Goal: Navigation & Orientation: Find specific page/section

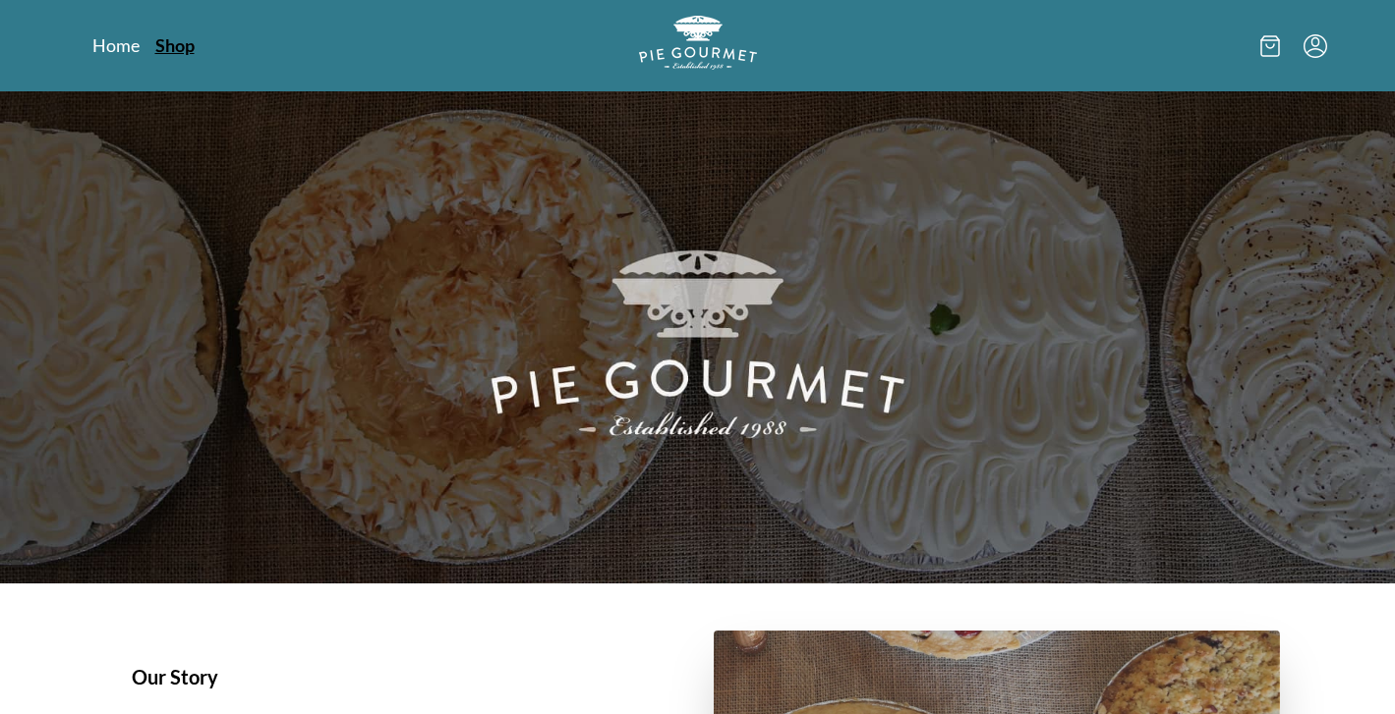
click at [169, 45] on link "Shop" at bounding box center [174, 45] width 39 height 24
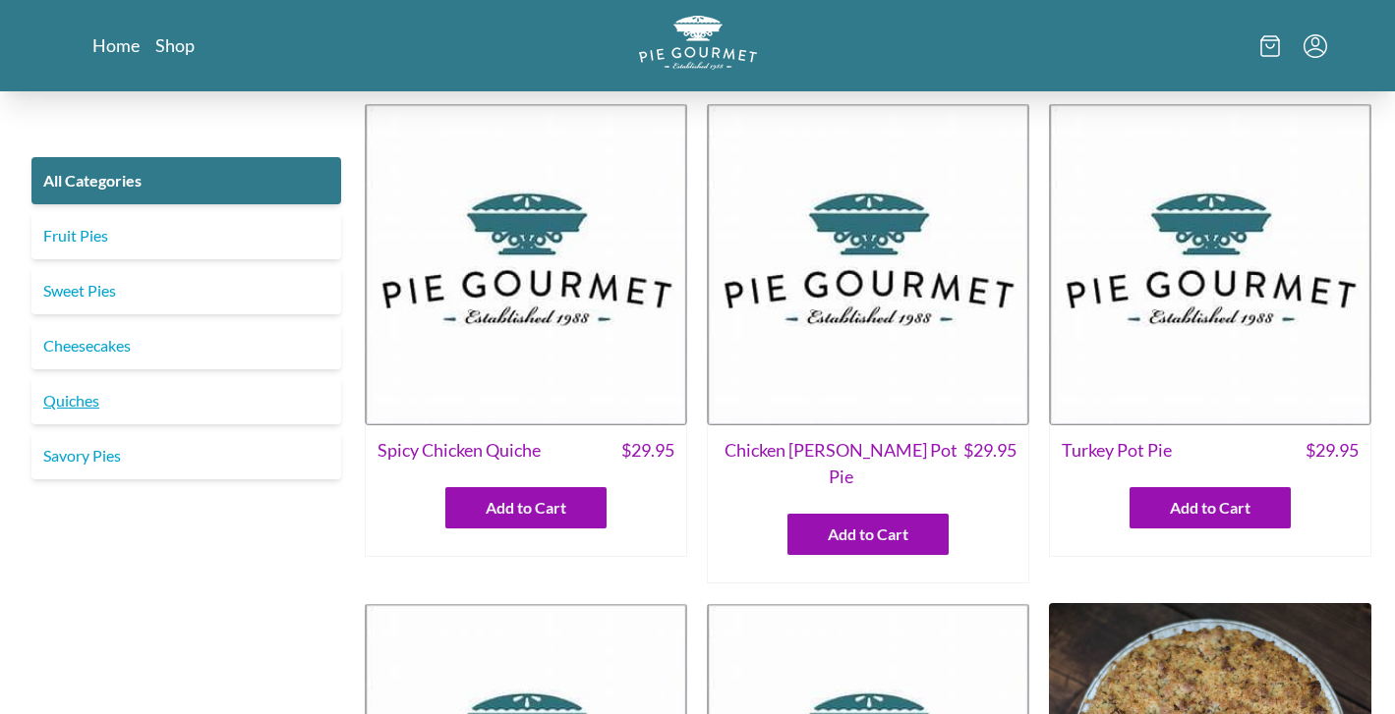
click at [106, 398] on link "Quiches" at bounding box center [186, 400] width 310 height 47
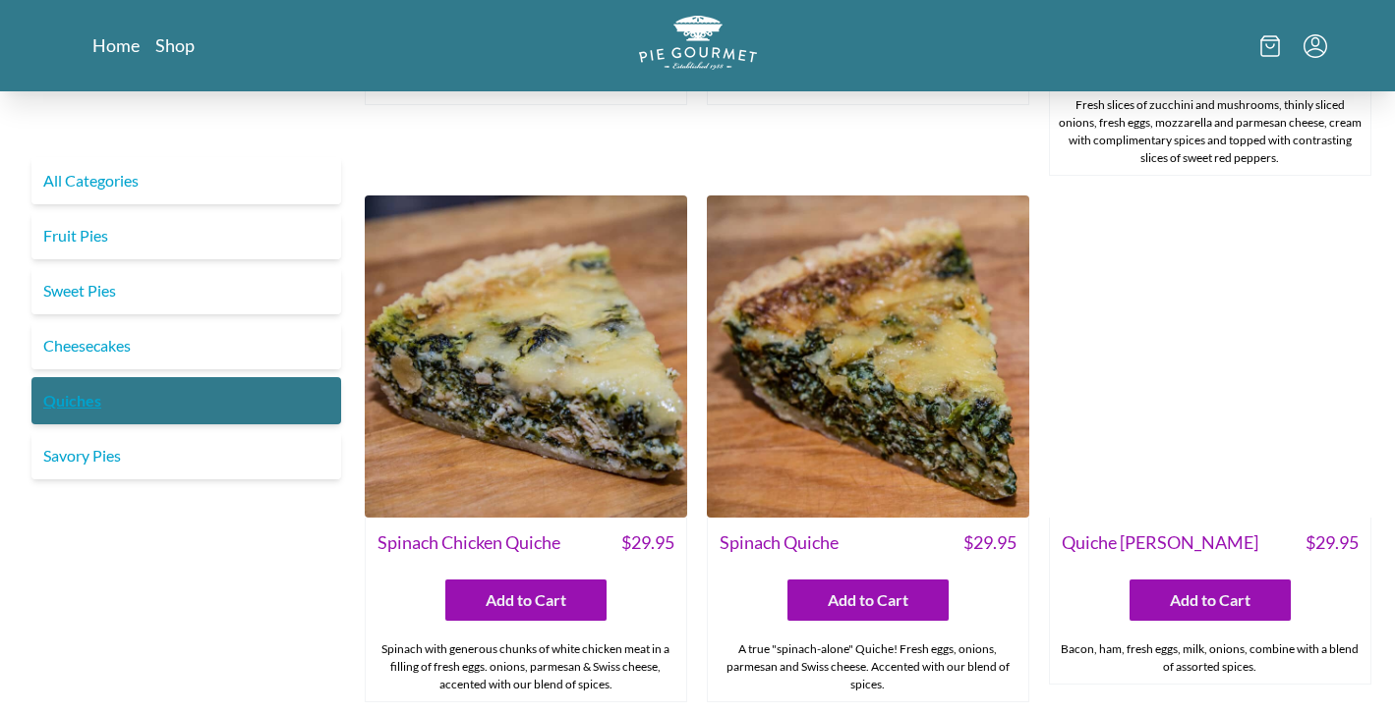
scroll to position [465, 0]
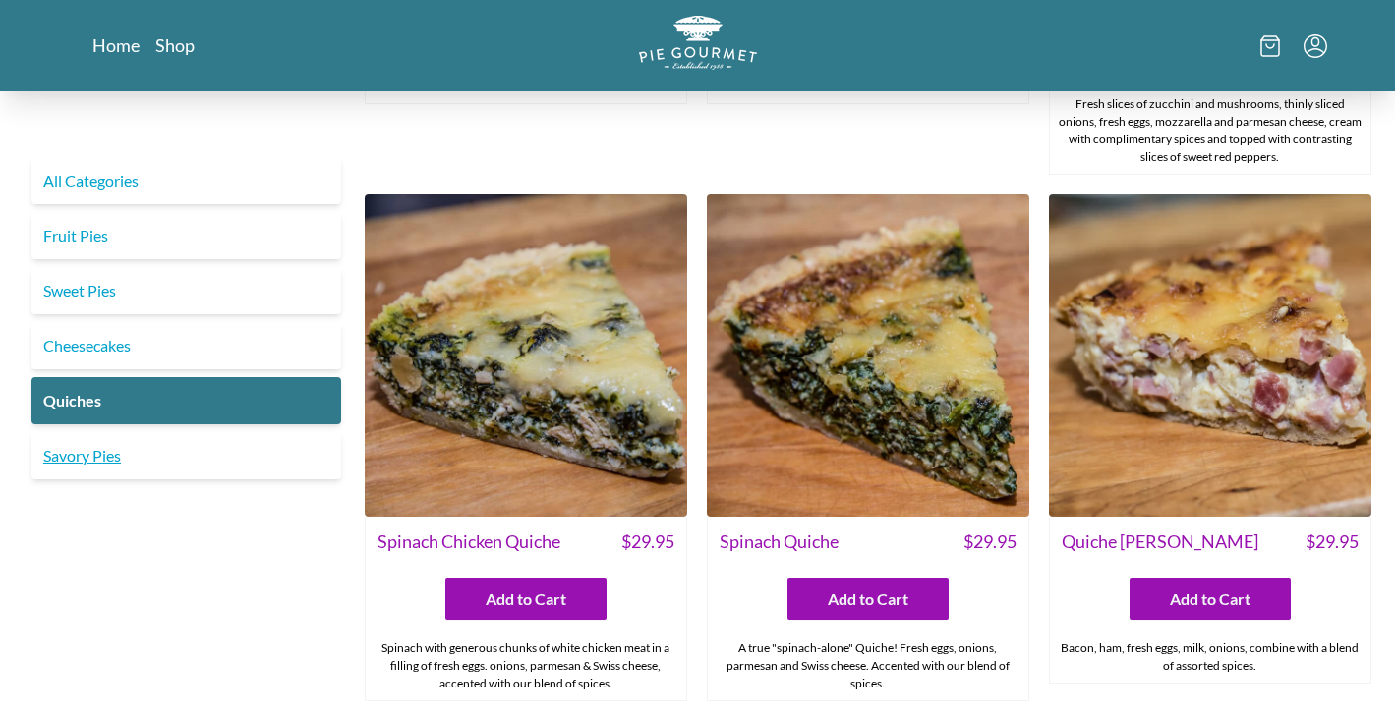
click at [115, 446] on link "Savory Pies" at bounding box center [186, 455] width 310 height 47
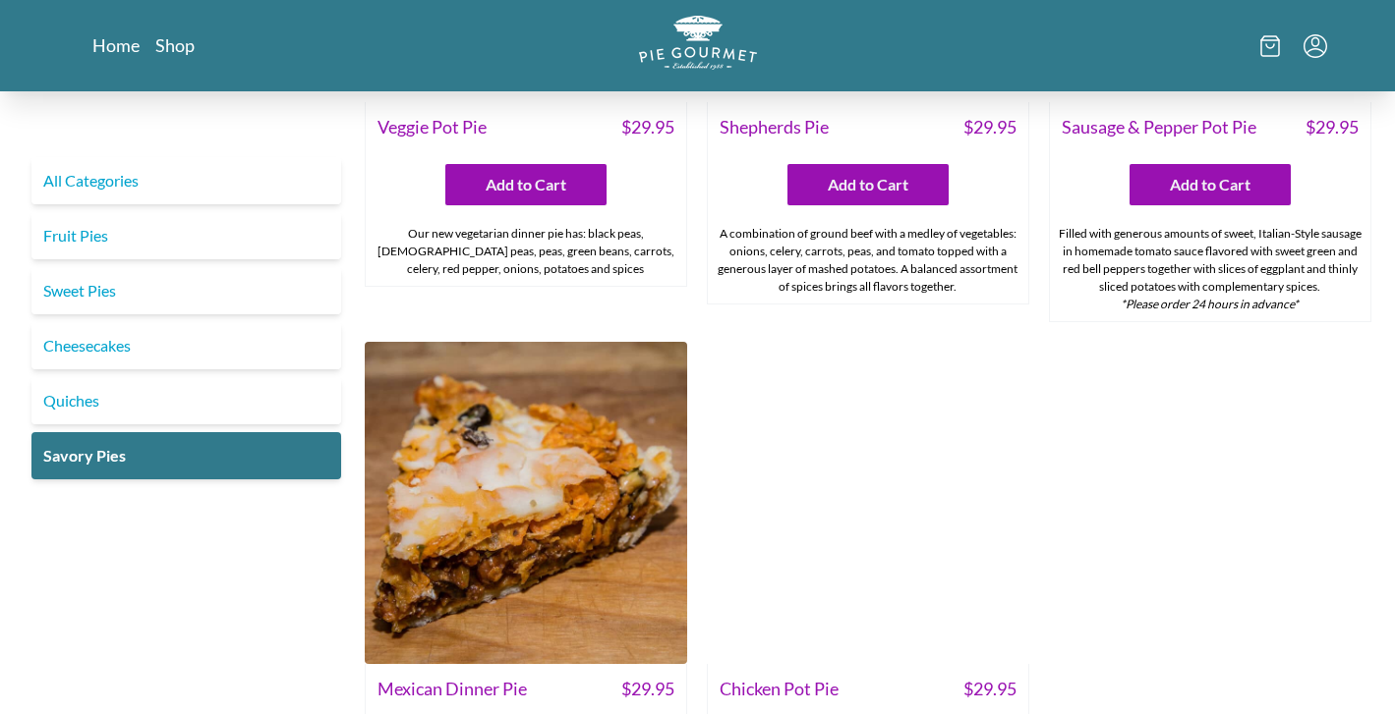
scroll to position [839, 0]
